Goal: Browse casually: Explore the website without a specific task or goal

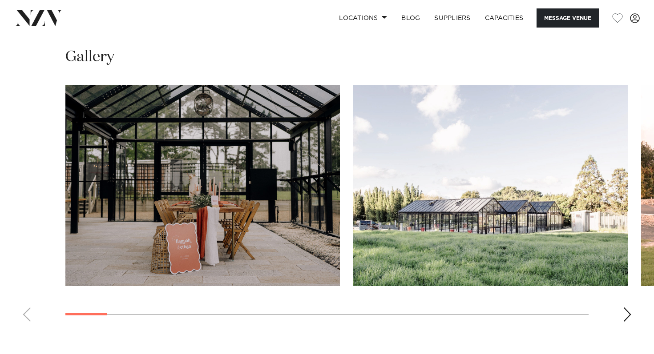
scroll to position [835, 0]
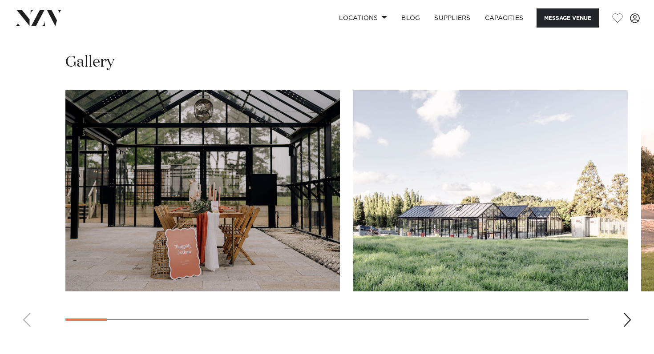
click at [631, 327] on swiper-container at bounding box center [327, 212] width 654 height 244
click at [624, 317] on div "Next slide" at bounding box center [626, 320] width 9 height 14
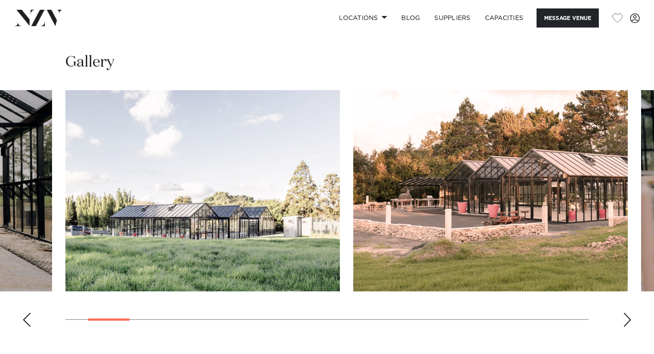
click at [623, 315] on div "Next slide" at bounding box center [626, 320] width 9 height 14
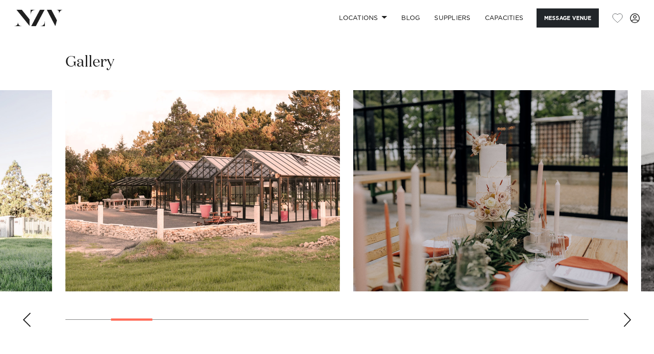
click at [623, 315] on div "Next slide" at bounding box center [626, 320] width 9 height 14
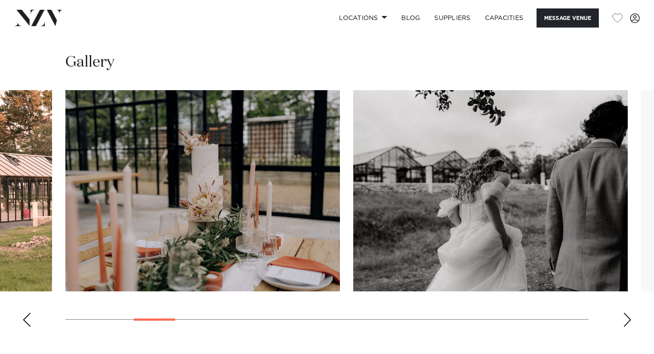
click at [623, 315] on div "Next slide" at bounding box center [626, 320] width 9 height 14
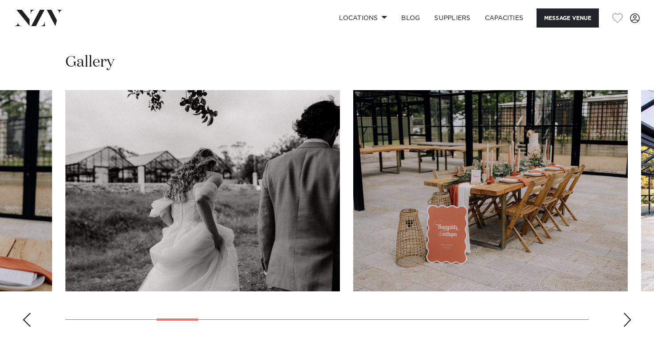
click at [623, 315] on div "Next slide" at bounding box center [626, 320] width 9 height 14
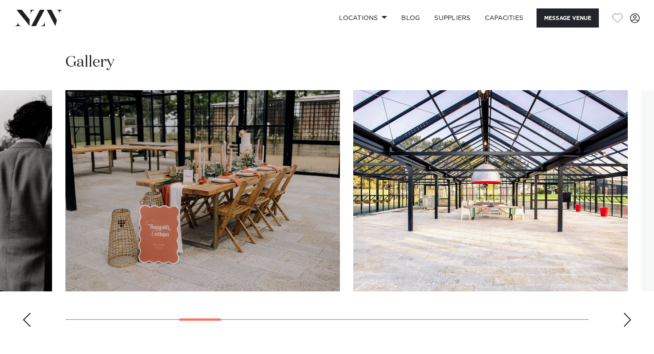
click at [623, 315] on div "Next slide" at bounding box center [626, 320] width 9 height 14
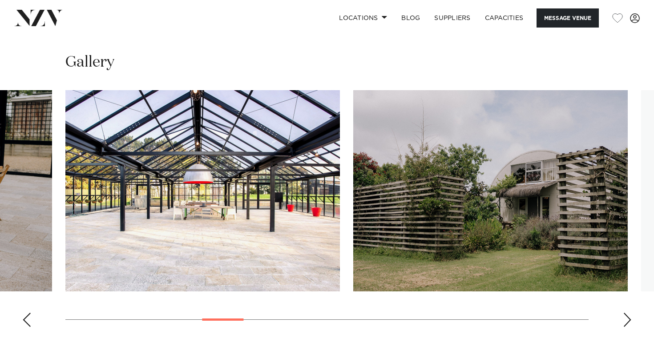
click at [623, 315] on div "Next slide" at bounding box center [626, 320] width 9 height 14
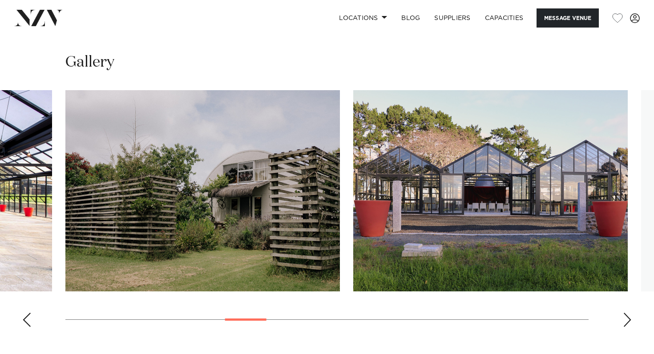
click at [623, 315] on div "Next slide" at bounding box center [626, 320] width 9 height 14
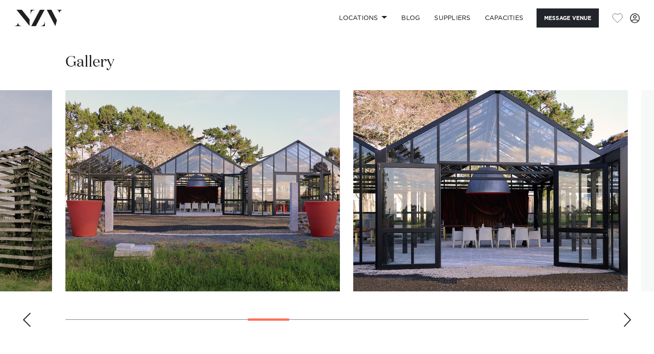
click at [623, 315] on div "Next slide" at bounding box center [626, 320] width 9 height 14
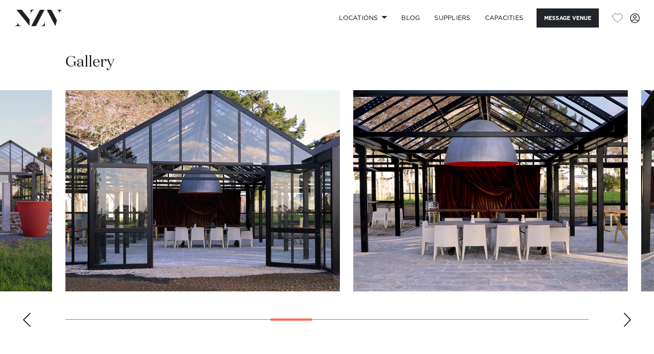
click at [623, 315] on div "Next slide" at bounding box center [626, 320] width 9 height 14
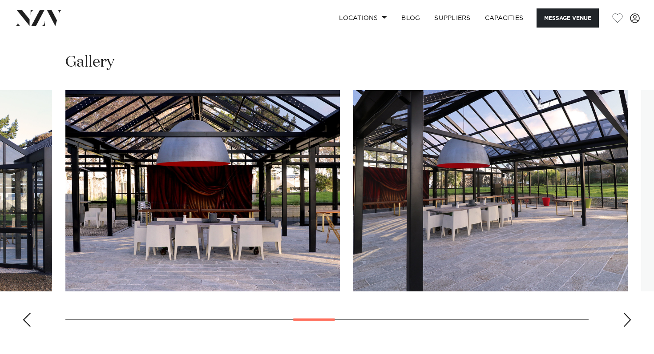
click at [623, 315] on div "Next slide" at bounding box center [626, 320] width 9 height 14
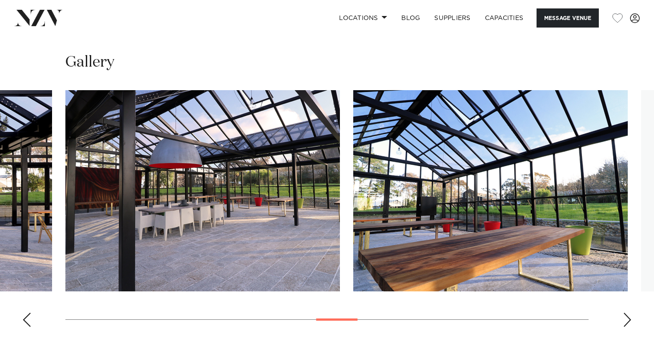
click at [623, 315] on div "Next slide" at bounding box center [626, 320] width 9 height 14
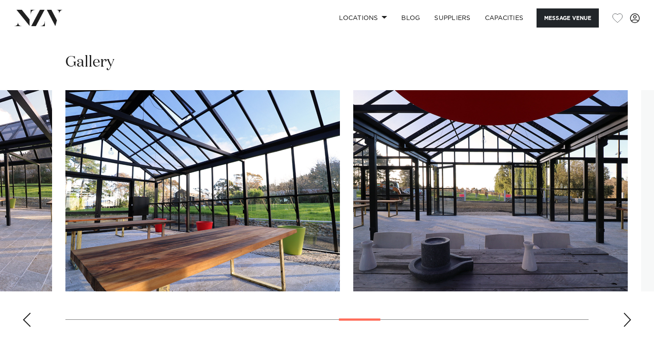
click at [623, 315] on div "Next slide" at bounding box center [626, 320] width 9 height 14
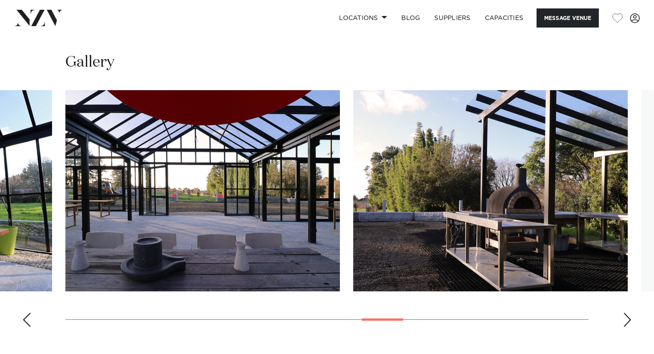
click at [623, 315] on div "Next slide" at bounding box center [626, 320] width 9 height 14
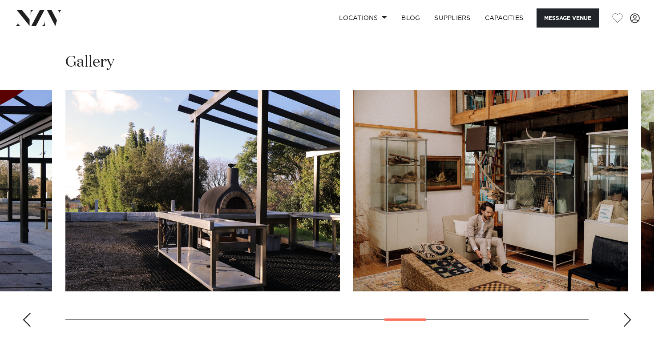
click at [623, 315] on div "Next slide" at bounding box center [626, 320] width 9 height 14
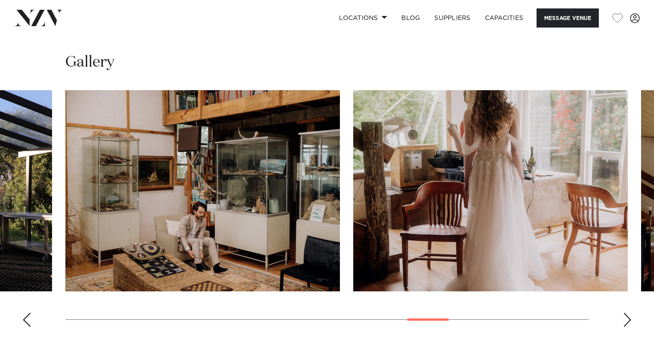
click at [623, 315] on div "Next slide" at bounding box center [626, 320] width 9 height 14
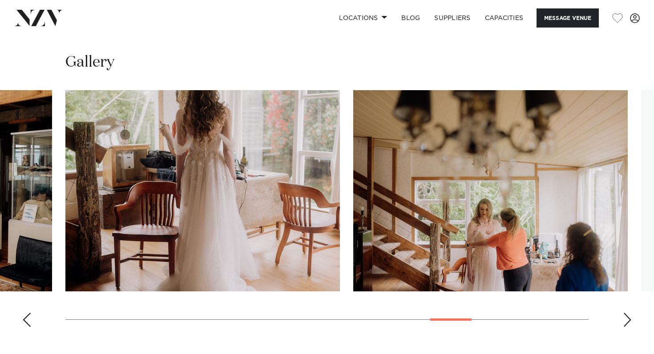
click at [623, 315] on div "Next slide" at bounding box center [626, 320] width 9 height 14
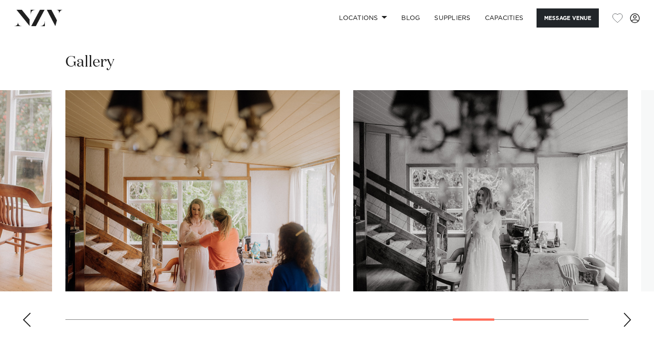
click at [623, 315] on div "Next slide" at bounding box center [626, 320] width 9 height 14
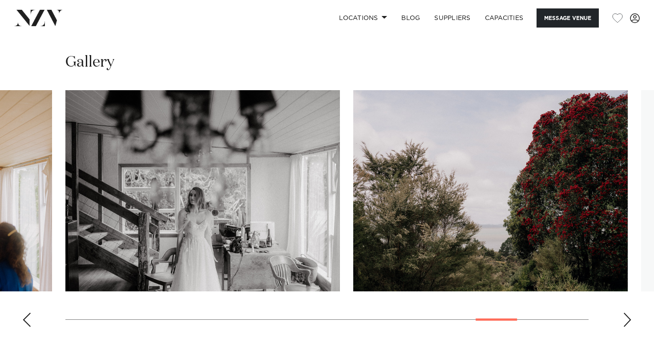
click at [623, 315] on div "Next slide" at bounding box center [626, 320] width 9 height 14
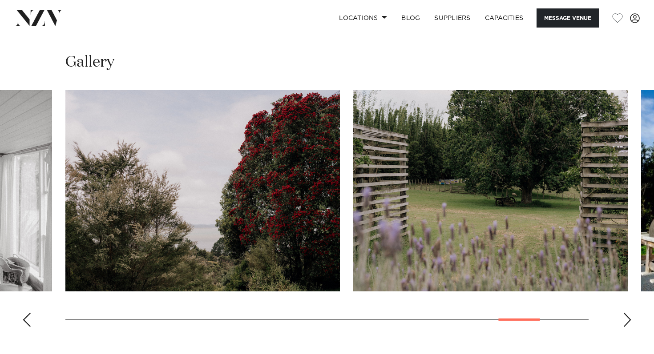
click at [623, 315] on div "Next slide" at bounding box center [626, 320] width 9 height 14
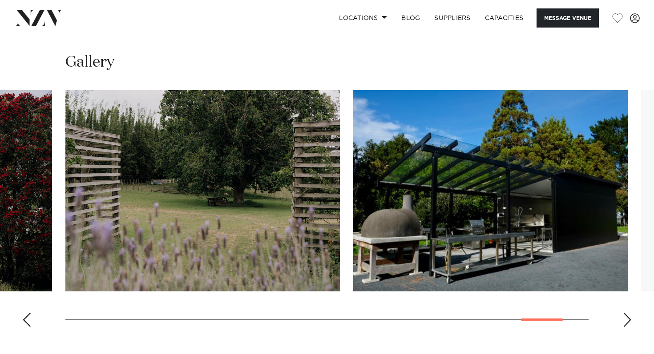
click at [623, 315] on div "Next slide" at bounding box center [626, 320] width 9 height 14
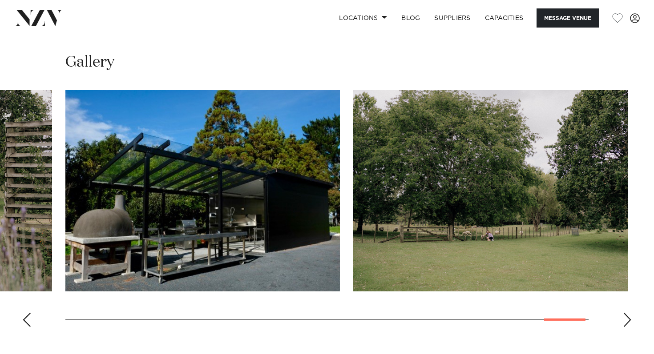
click at [623, 315] on div "Next slide" at bounding box center [626, 320] width 9 height 14
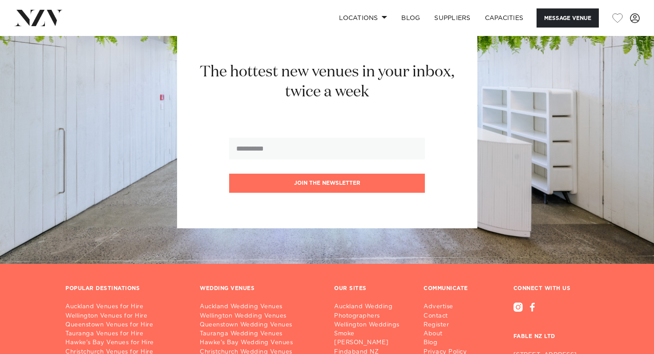
scroll to position [1923, 0]
